Goal: Contribute content: Add original content to the website for others to see

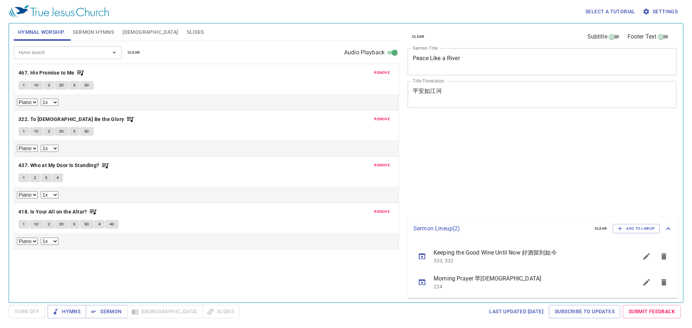
select select "1"
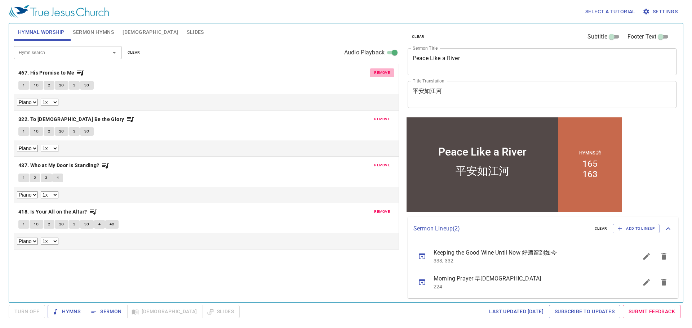
click at [388, 73] on span "remove" at bounding box center [382, 73] width 16 height 6
click at [388, 116] on span "remove" at bounding box center [382, 119] width 16 height 6
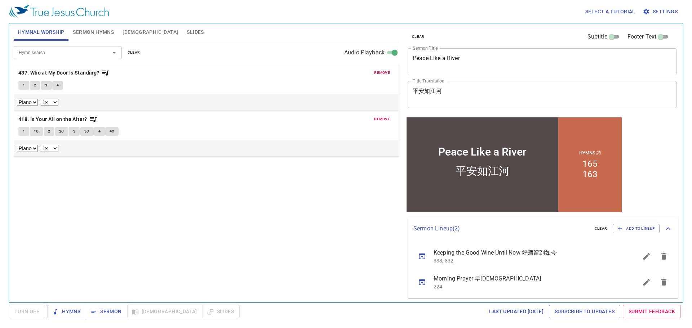
click at [388, 73] on span "remove" at bounding box center [382, 73] width 16 height 6
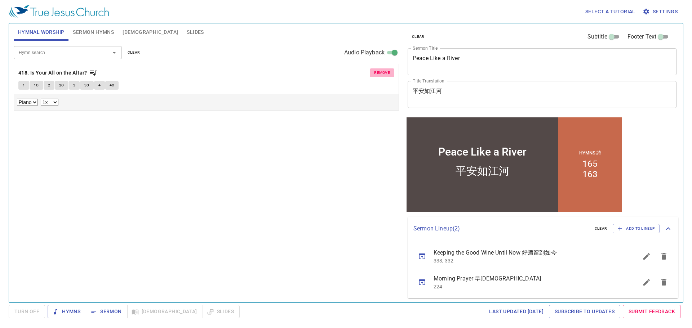
click at [388, 73] on span "remove" at bounding box center [382, 73] width 16 height 6
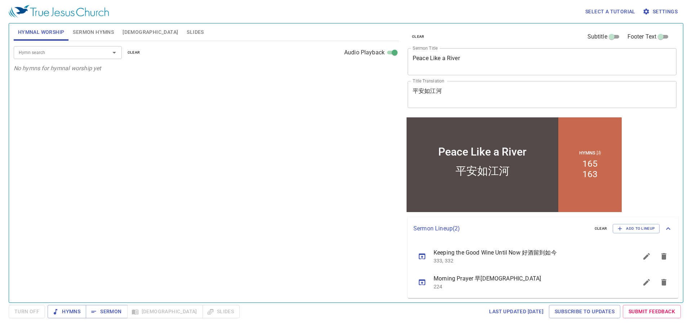
click at [659, 255] on icon "sermon lineup list" at bounding box center [663, 256] width 9 height 9
click at [661, 254] on icon "sermon lineup list" at bounding box center [663, 256] width 9 height 9
drag, startPoint x: 520, startPoint y: 115, endPoint x: 912, endPoint y: 225, distance: 407.1
click at [520, 115] on div "Peace Like a River Peace Like a River 平安如江河 平安如江河 Hymns 詩 165 163" at bounding box center [514, 164] width 219 height 98
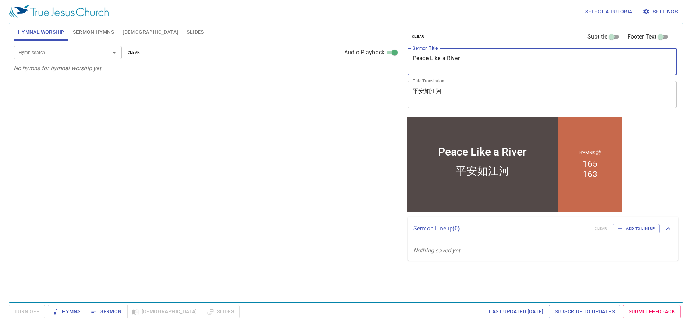
drag, startPoint x: 498, startPoint y: 62, endPoint x: 308, endPoint y: 41, distance: 191.0
click at [340, 43] on div "Hymnal Worship Sermon Hymns Bible Slides Hymn search Hymn search clear Audio Pl…" at bounding box center [346, 160] width 670 height 279
type textarea "\"
type textarea "The Will of [DEMOGRAPHIC_DATA]"
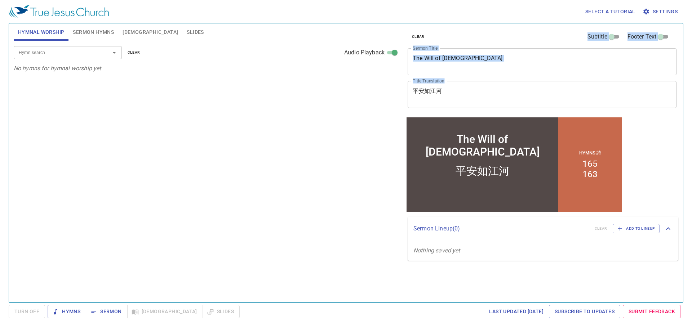
drag, startPoint x: 461, startPoint y: 85, endPoint x: 360, endPoint y: 66, distance: 103.4
click at [360, 66] on div "Hymnal Worship Sermon Hymns Bible Slides Hymn search Hymn search clear Audio Pl…" at bounding box center [346, 160] width 670 height 279
click at [446, 95] on textarea "平安如江河" at bounding box center [541, 95] width 259 height 14
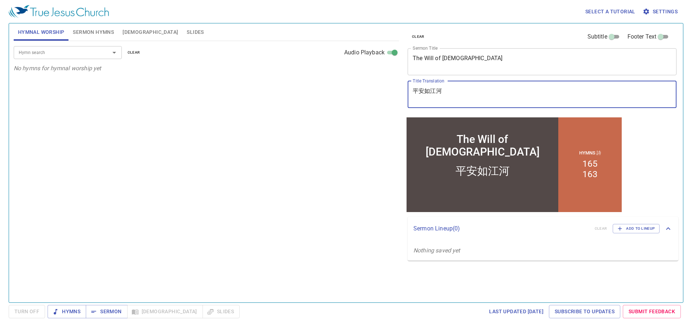
drag, startPoint x: 447, startPoint y: 94, endPoint x: 394, endPoint y: 88, distance: 53.4
click at [394, 88] on div "Hymnal Worship Sermon Hymns Bible Slides Hymn search Hymn search clear Audio Pl…" at bounding box center [346, 160] width 670 height 279
type textarea "神的旨意"
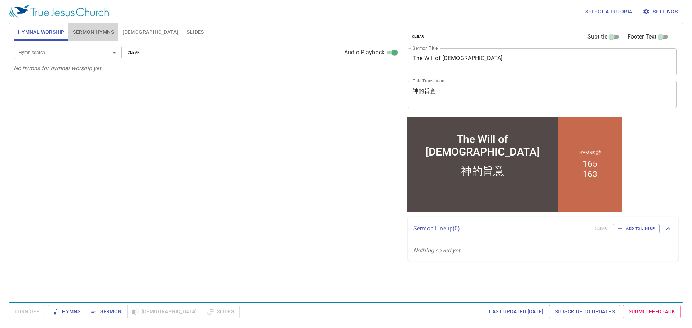
click at [89, 36] on span "Sermon Hymns" at bounding box center [93, 32] width 41 height 9
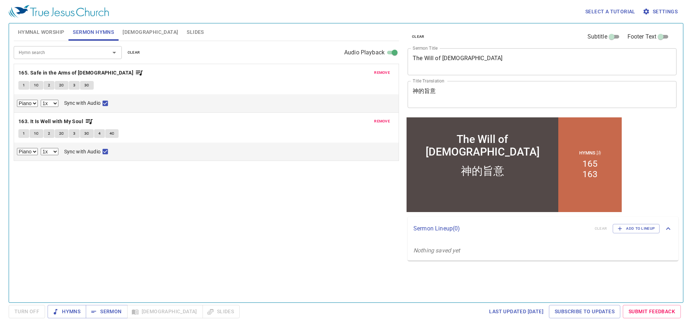
click at [81, 51] on input "Hymn search" at bounding box center [57, 52] width 82 height 8
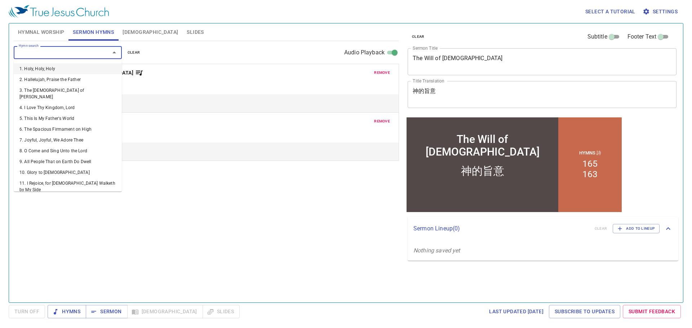
click at [381, 81] on div "remove 165. Safe in the Arms of Jesus 1 1C 2 2C 3 3C Piano 0.6x 0.7x 0.8x 0.9x …" at bounding box center [206, 86] width 376 height 10
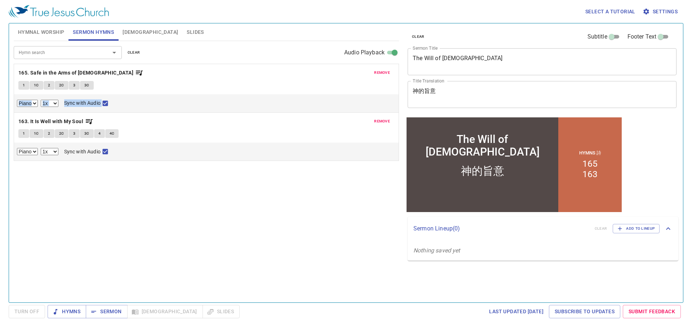
click at [381, 76] on span "remove" at bounding box center [382, 73] width 16 height 6
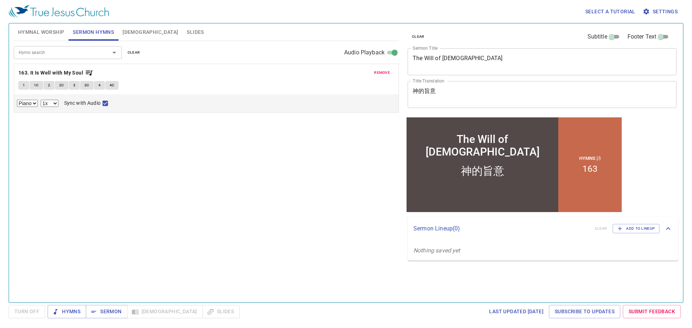
click at [381, 76] on span "remove" at bounding box center [382, 73] width 16 height 6
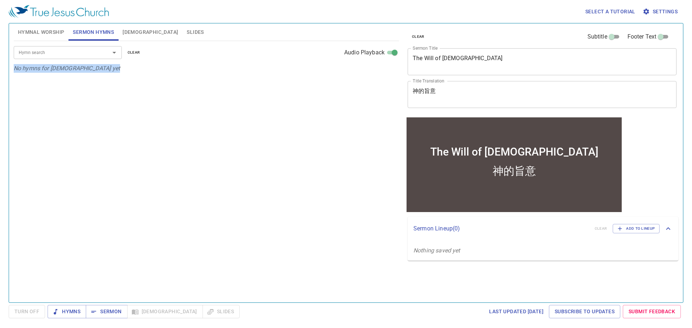
click at [103, 54] on div at bounding box center [109, 53] width 19 height 10
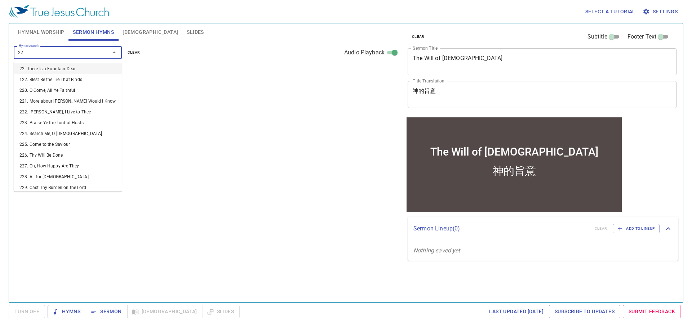
type input "226"
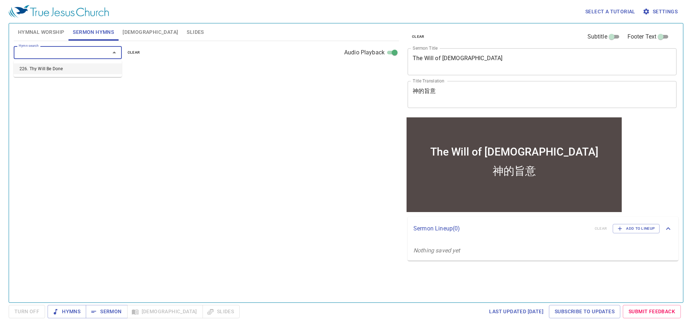
select select "1"
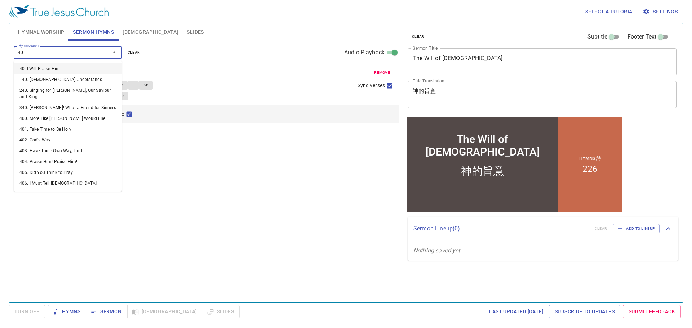
type input "402"
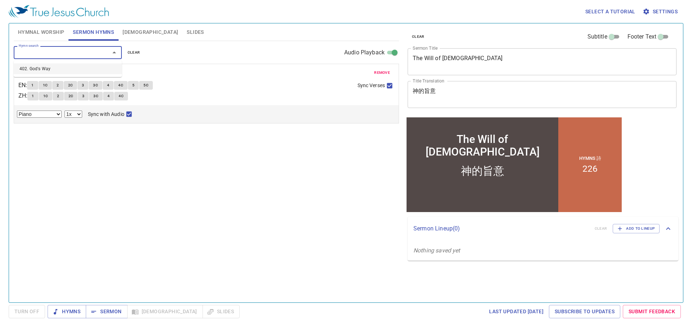
select select "1"
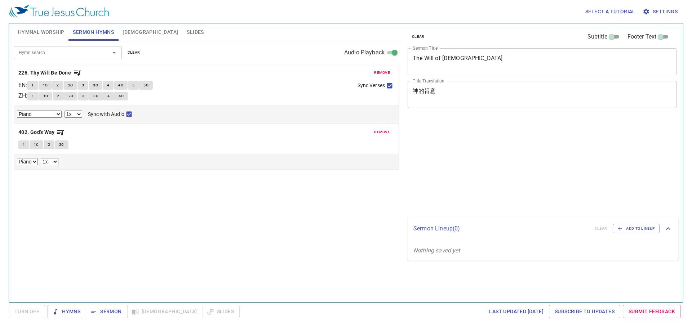
select select "1"
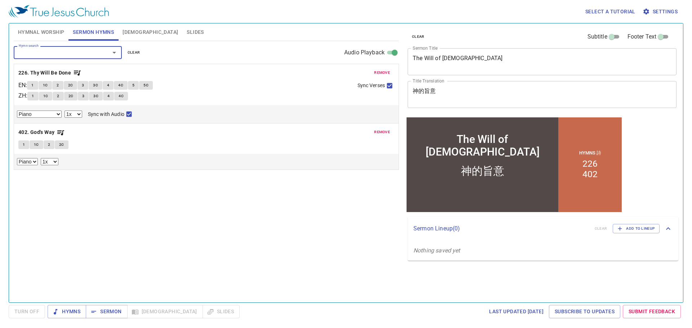
click at [202, 225] on div "Hymn search Hymn search clear Audio Playback remove 226. Thy Will Be Done EN : …" at bounding box center [206, 168] width 385 height 255
click at [123, 309] on button "Sermon" at bounding box center [106, 311] width 41 height 13
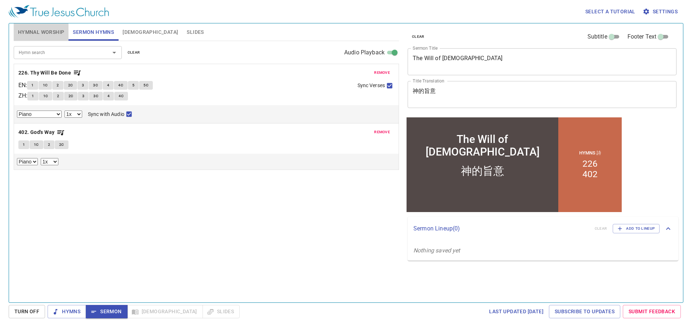
click at [49, 25] on button "Hymnal Worship" at bounding box center [41, 31] width 55 height 17
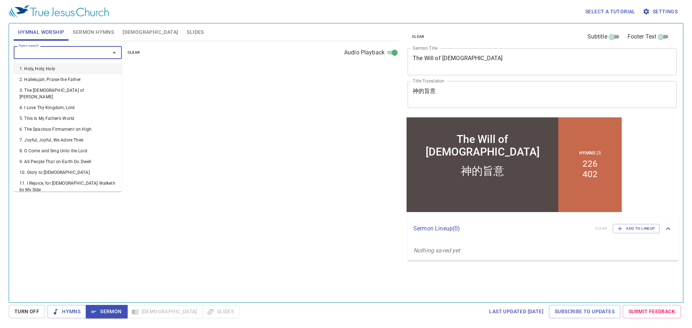
click at [57, 50] on input "Hymn search" at bounding box center [57, 52] width 82 height 8
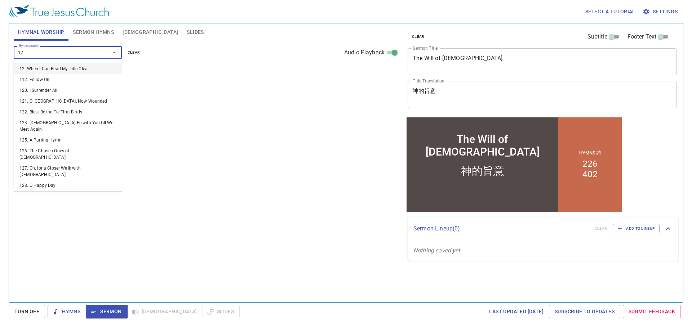
type input "129"
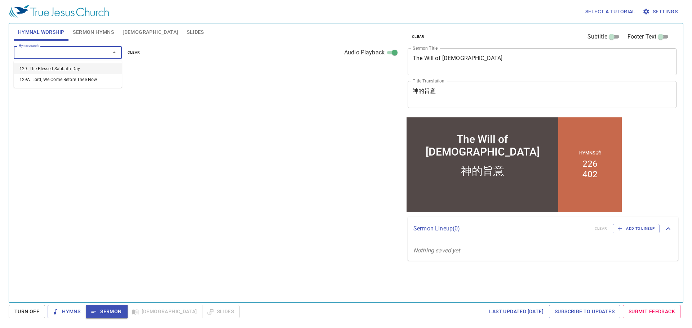
select select "1"
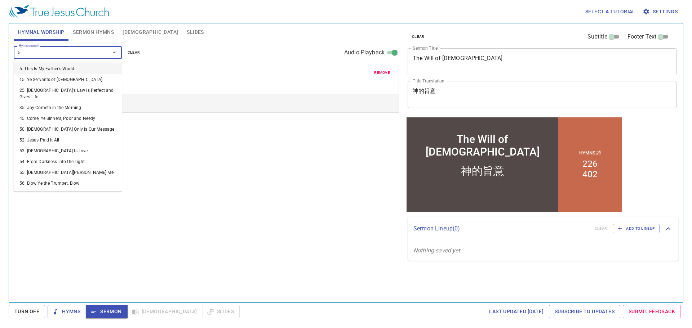
type input "59"
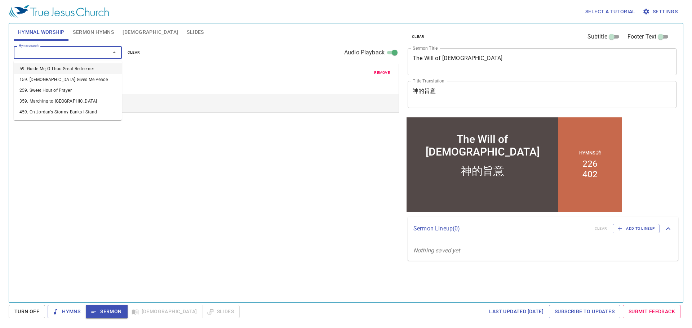
select select "1"
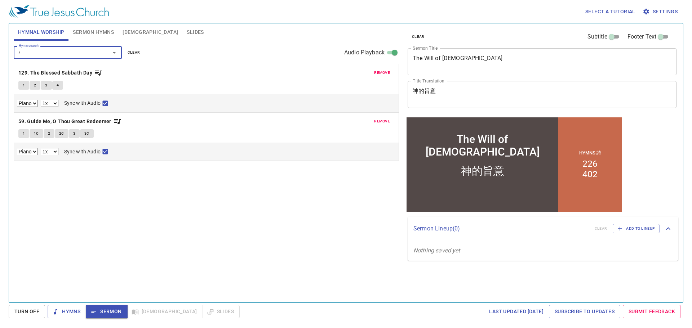
type input "70"
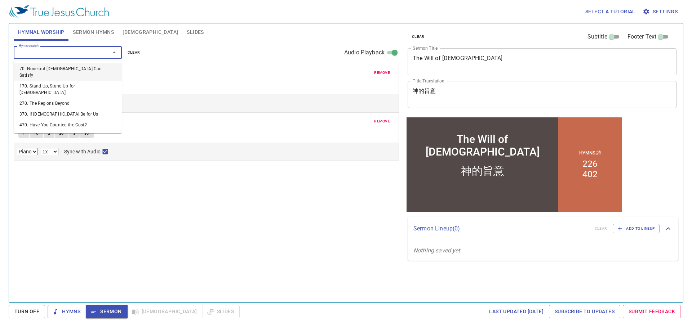
select select "1"
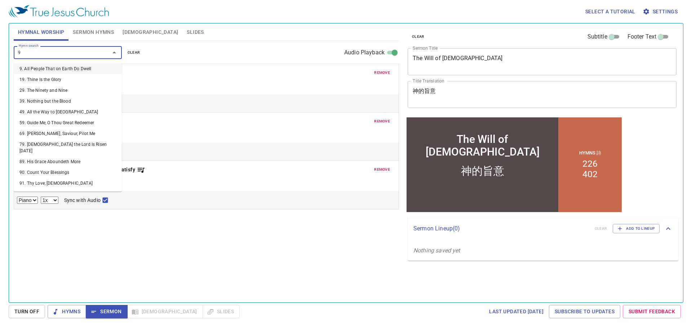
type input "93"
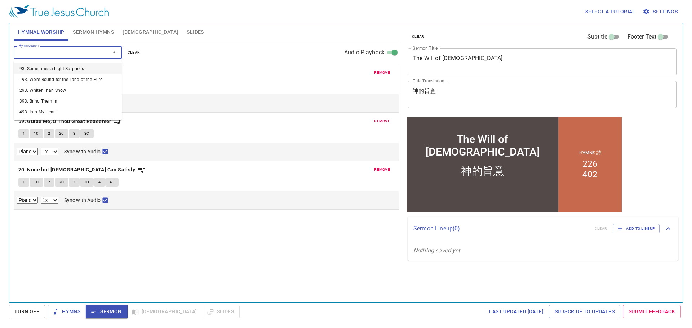
select select "1"
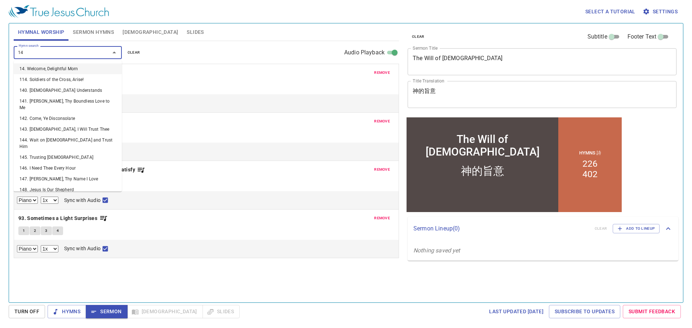
type input "140"
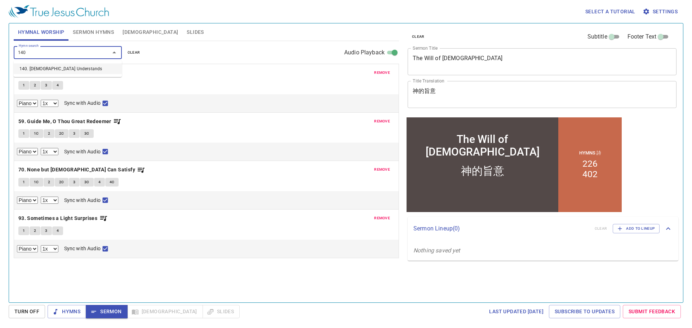
select select "1"
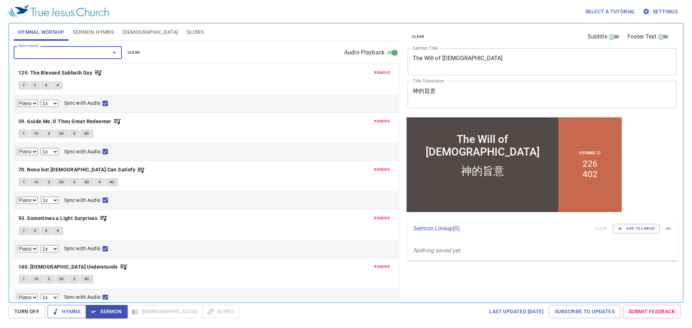
click at [77, 310] on span "Hymns" at bounding box center [66, 311] width 27 height 9
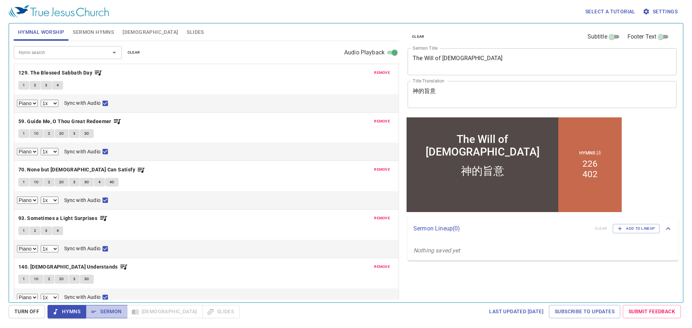
click at [93, 310] on icon "button" at bounding box center [93, 311] width 7 height 7
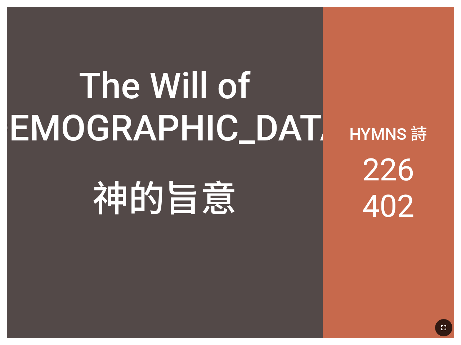
click at [445, 330] on icon "button" at bounding box center [443, 327] width 9 height 9
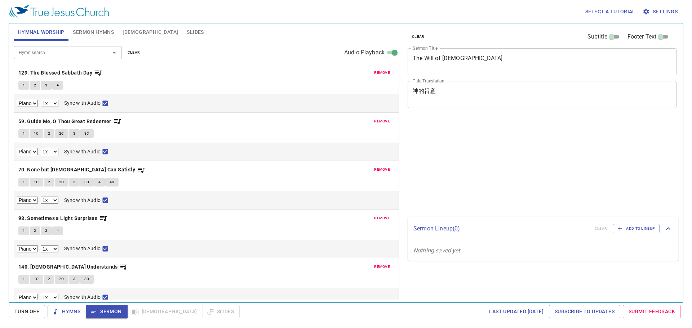
select select "1"
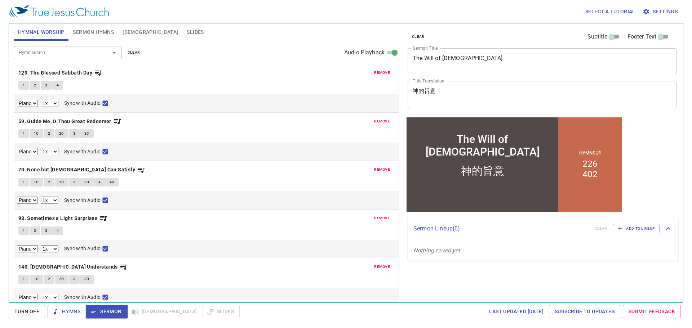
click at [276, 126] on div "remove 59. Guide Me, O Thou Great Redeemer 1 1C 2 2C 3 3C Piano 0.6x 0.7x 0.8x …" at bounding box center [206, 137] width 384 height 48
click at [69, 316] on button "Hymns" at bounding box center [67, 311] width 39 height 13
click at [92, 43] on div "Hymn search Hymn search clear Audio Playback" at bounding box center [206, 52] width 385 height 23
click at [92, 39] on button "Sermon Hymns" at bounding box center [93, 31] width 50 height 17
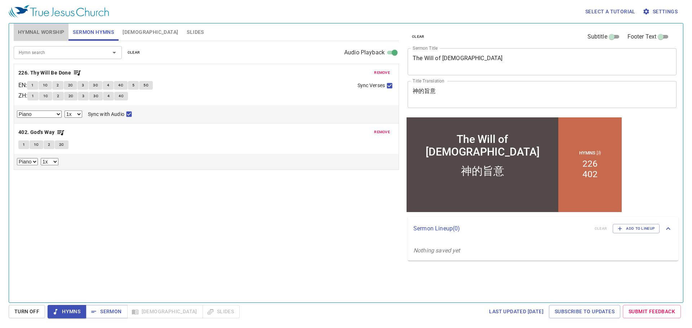
click at [52, 36] on span "Hymnal Worship" at bounding box center [41, 32] width 46 height 9
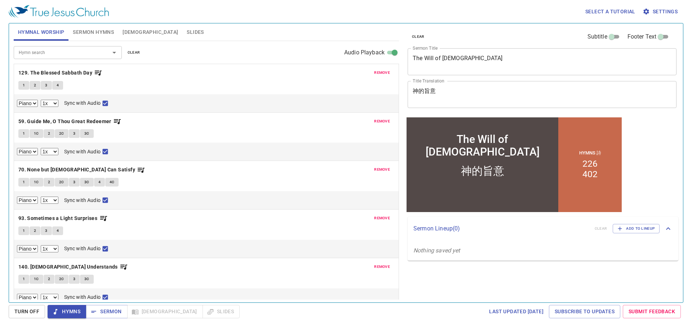
scroll to position [7, 0]
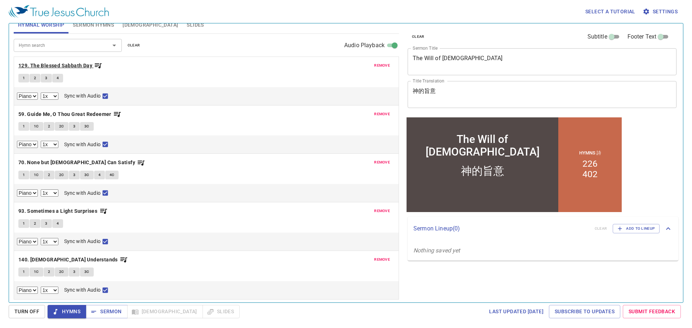
click at [40, 66] on b "129. The Blessed Sabbath Day" at bounding box center [55, 65] width 74 height 9
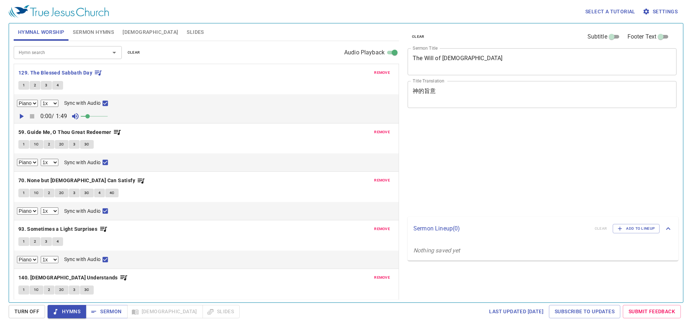
select select "1"
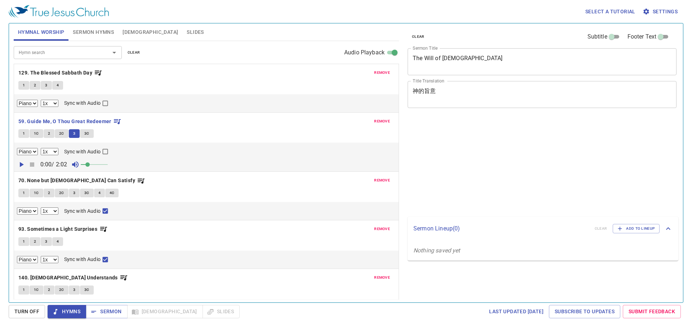
select select "1"
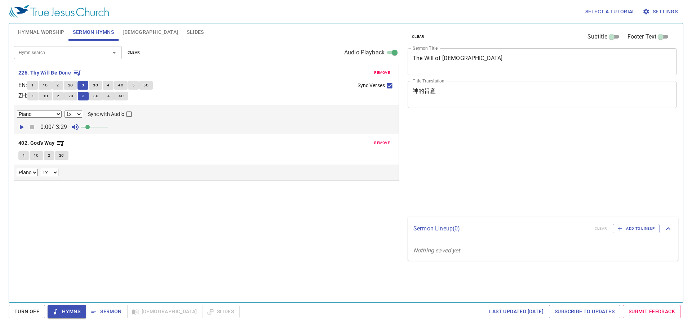
select select "1"
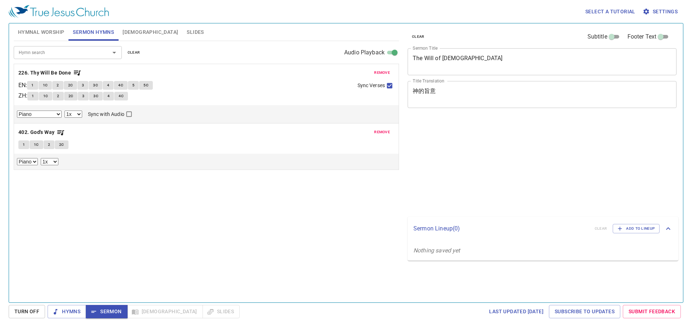
select select "1"
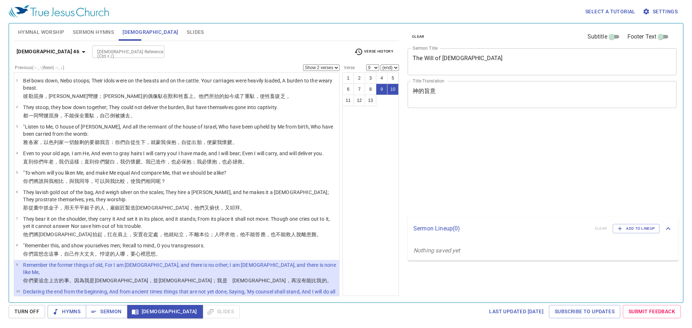
select select "2"
select select "9"
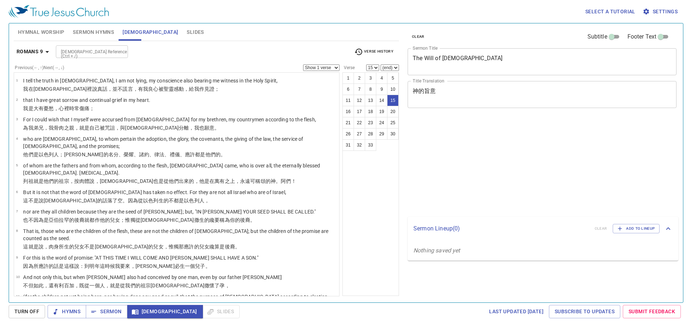
select select "15"
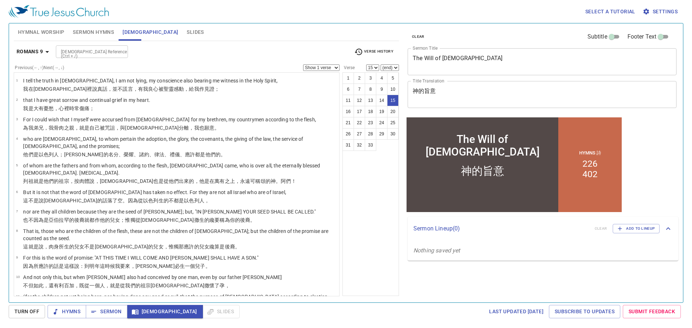
scroll to position [214, 0]
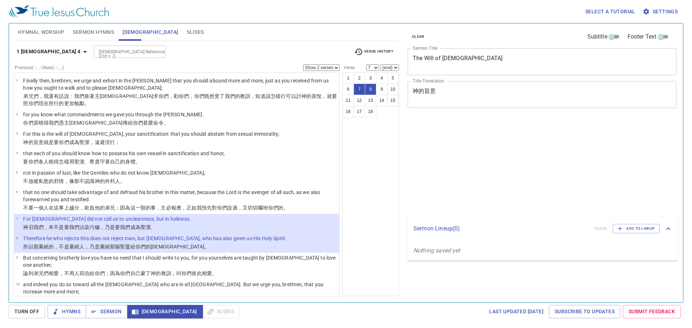
select select "2"
select select "7"
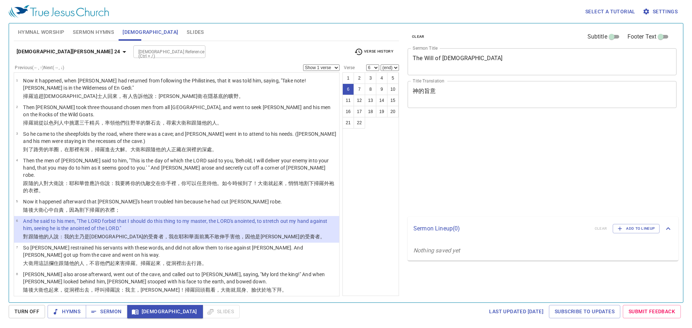
select select "6"
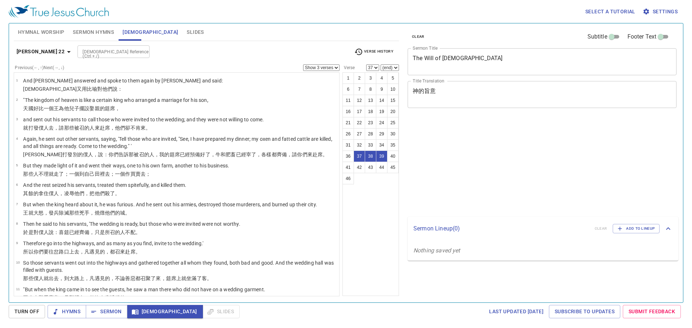
select select "3"
select select "37"
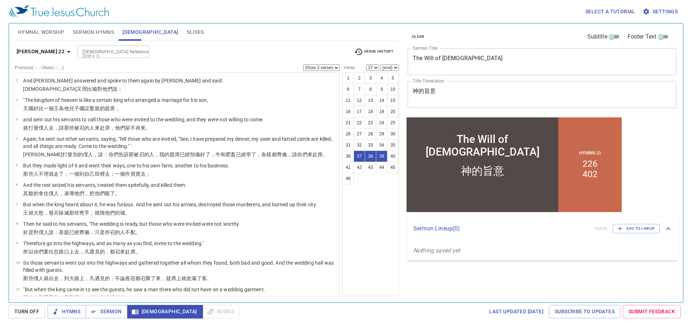
click at [30, 50] on b "Matthew 22" at bounding box center [41, 51] width 48 height 9
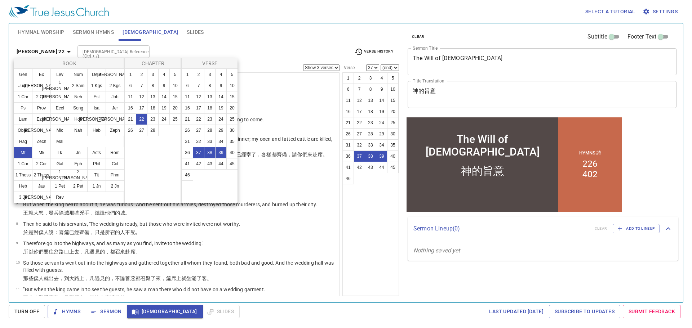
scroll to position [655, 0]
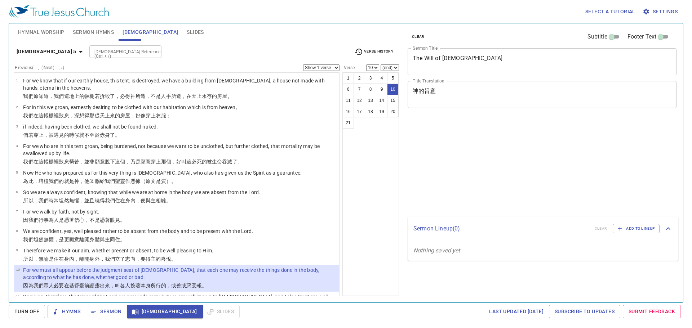
select select "10"
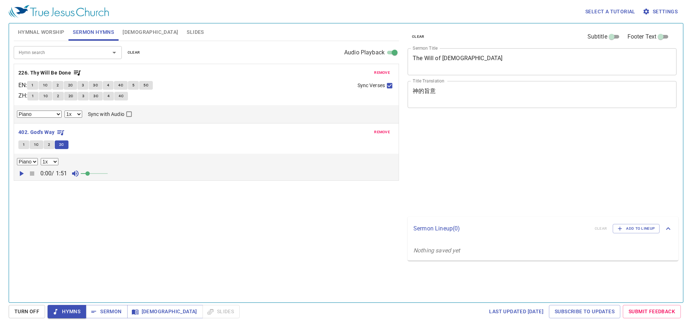
select select "1"
